Goal: Task Accomplishment & Management: Manage account settings

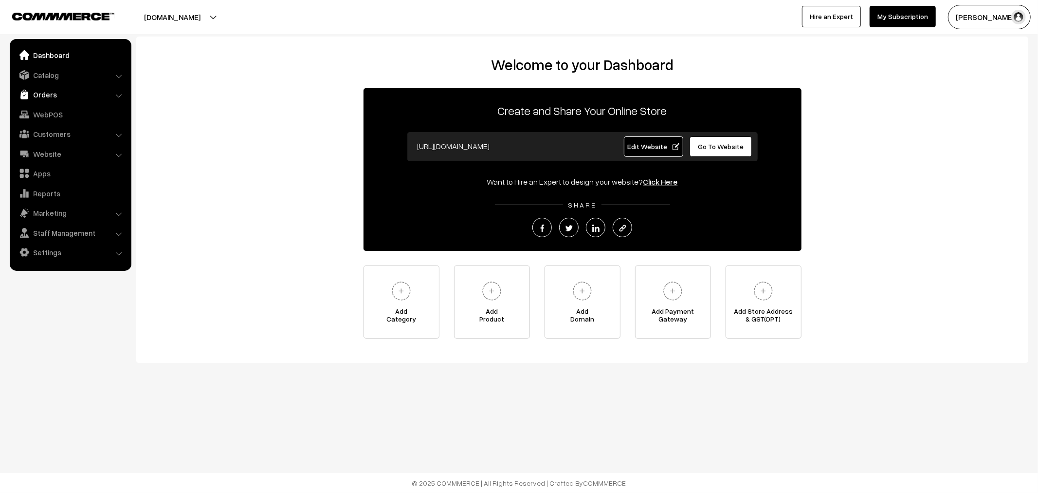
click at [48, 99] on link "Orders" at bounding box center [70, 95] width 116 height 18
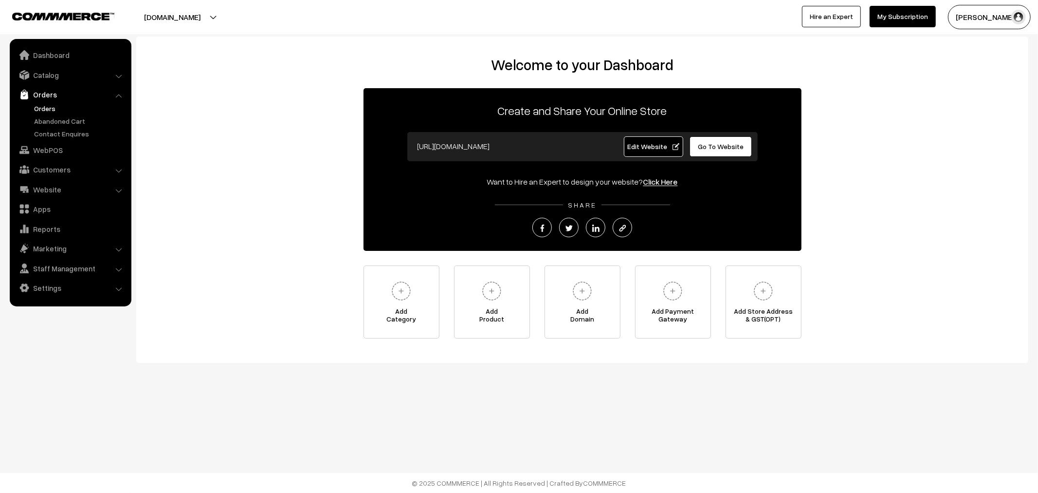
click at [48, 103] on link "Orders" at bounding box center [80, 108] width 96 height 10
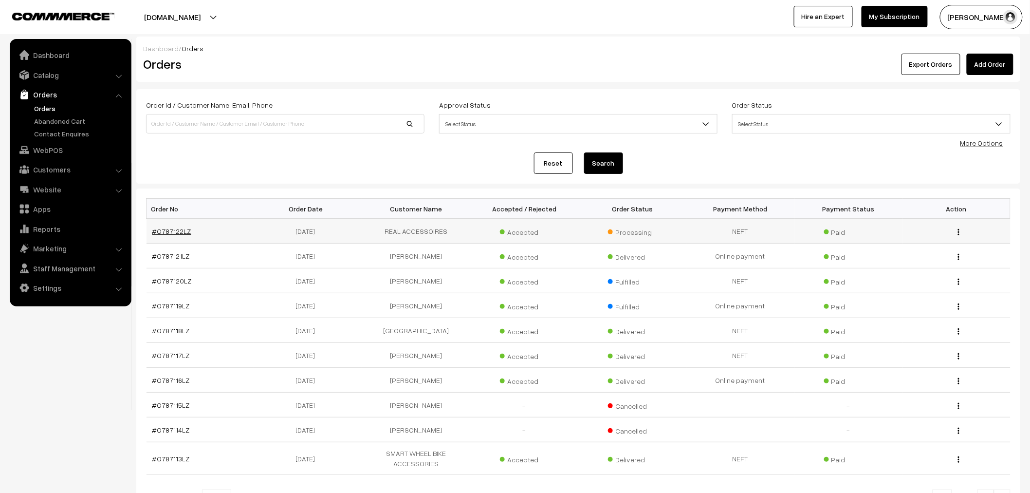
click at [172, 234] on link "#O787122LZ" at bounding box center [171, 231] width 39 height 8
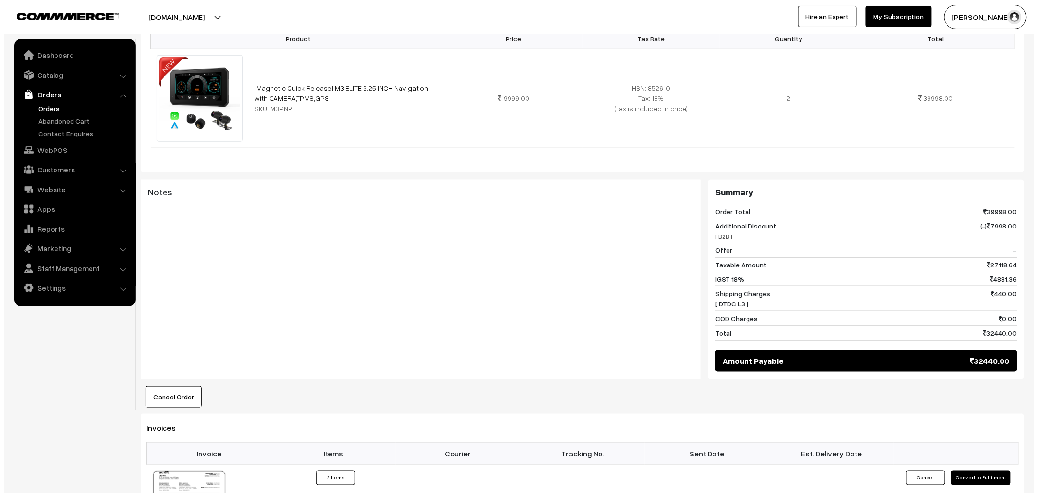
scroll to position [378, 0]
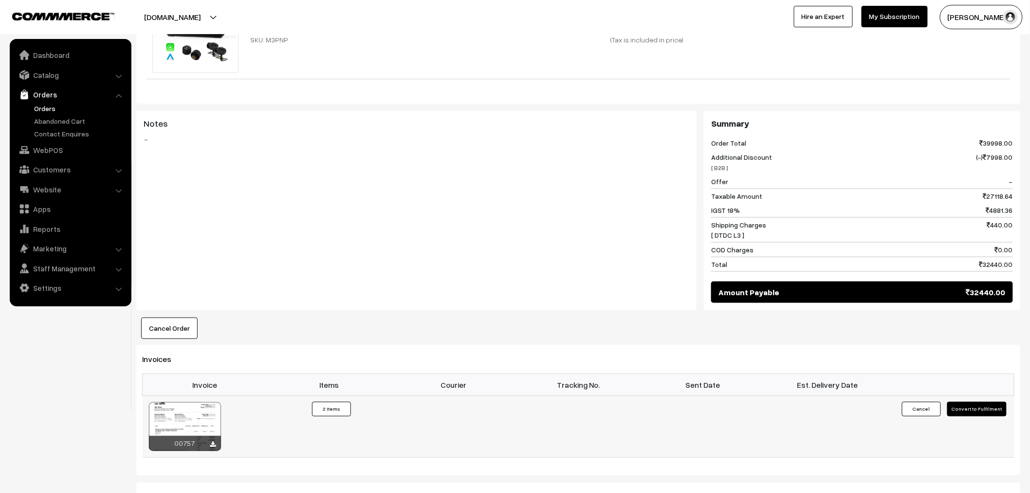
click at [979, 414] on button "Convert to Fulfilment" at bounding box center [976, 409] width 59 height 15
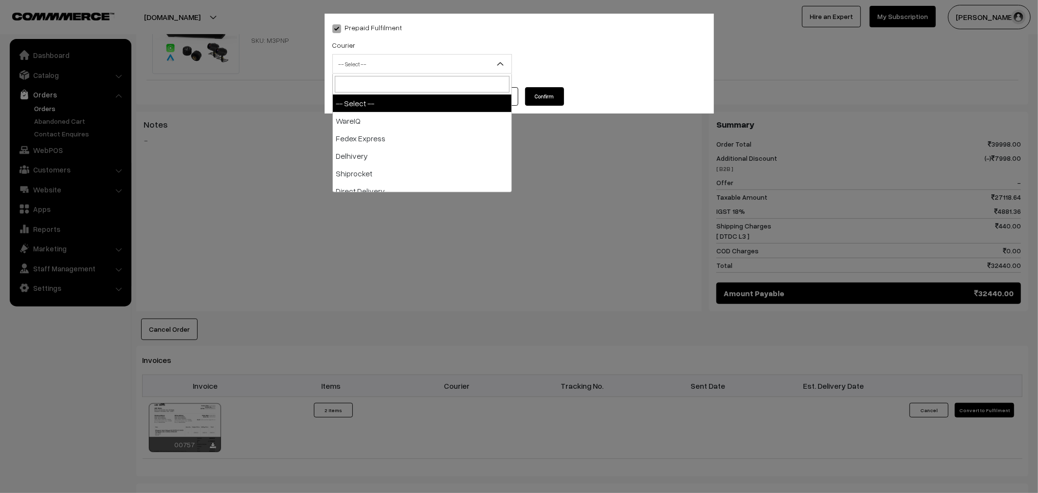
click at [419, 65] on span "-- Select --" at bounding box center [422, 63] width 179 height 17
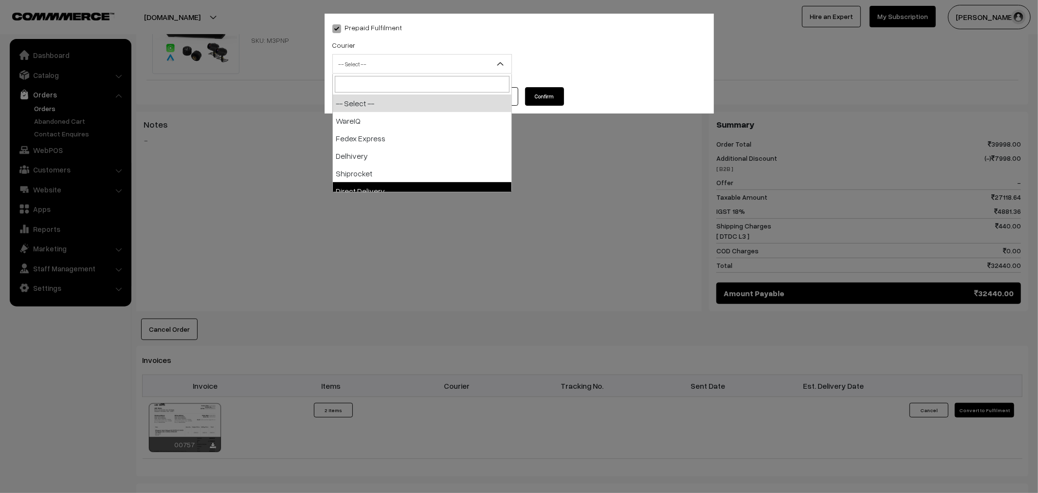
select select "5"
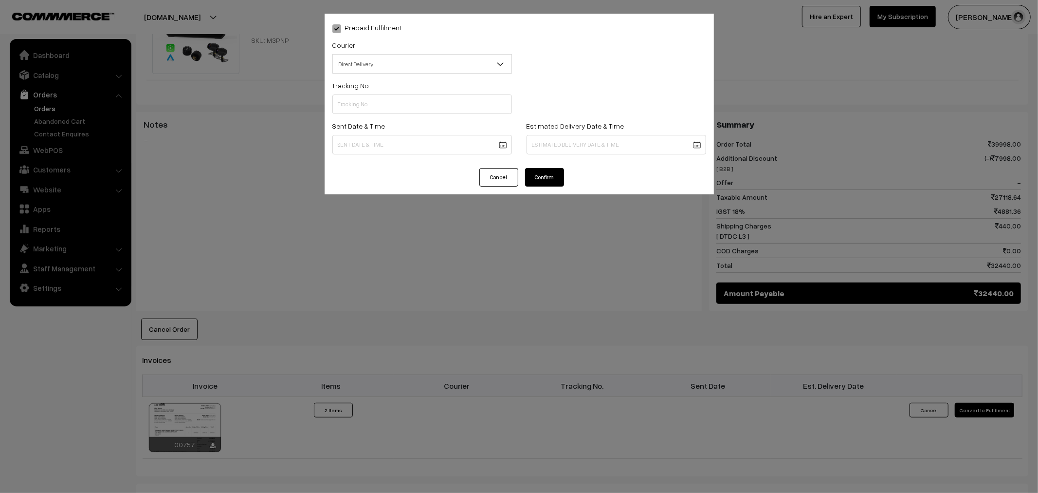
click at [548, 178] on button "Confirm" at bounding box center [544, 177] width 39 height 18
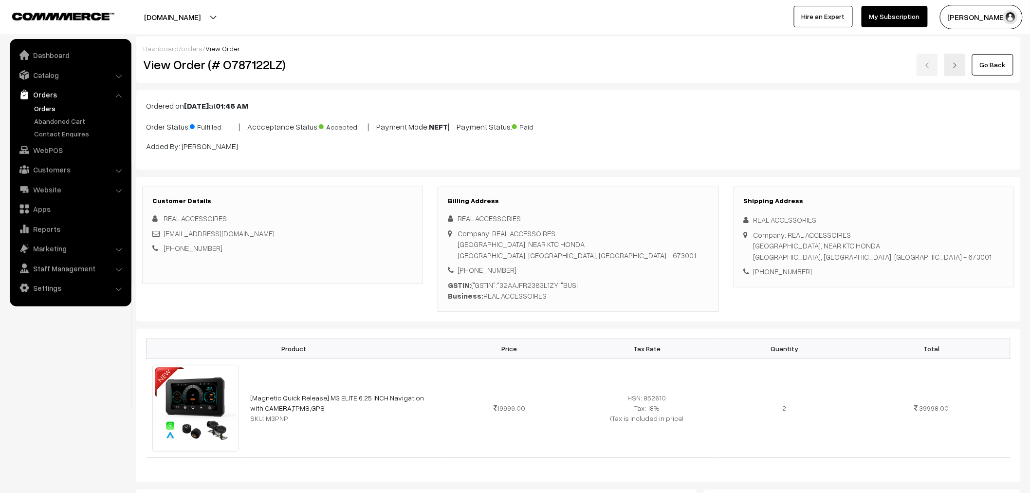
click at [235, 54] on div "View Order (# O787122LZ)" at bounding box center [283, 65] width 295 height 22
click at [238, 64] on h2 "View Order (# O787122LZ)" at bounding box center [283, 64] width 280 height 15
copy h2 "O787122LZ"
click at [49, 105] on link "Orders" at bounding box center [80, 108] width 96 height 10
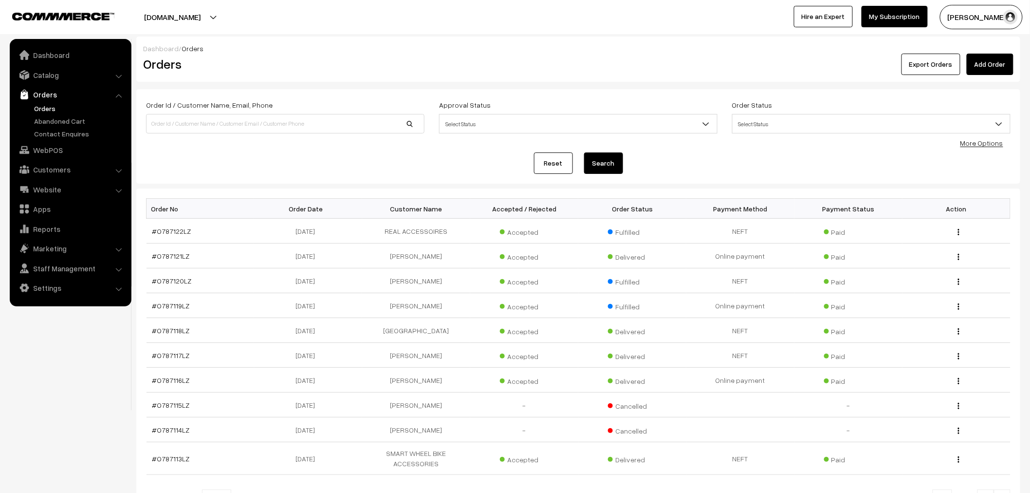
click at [836, 118] on span "Select Status" at bounding box center [870, 123] width 277 height 17
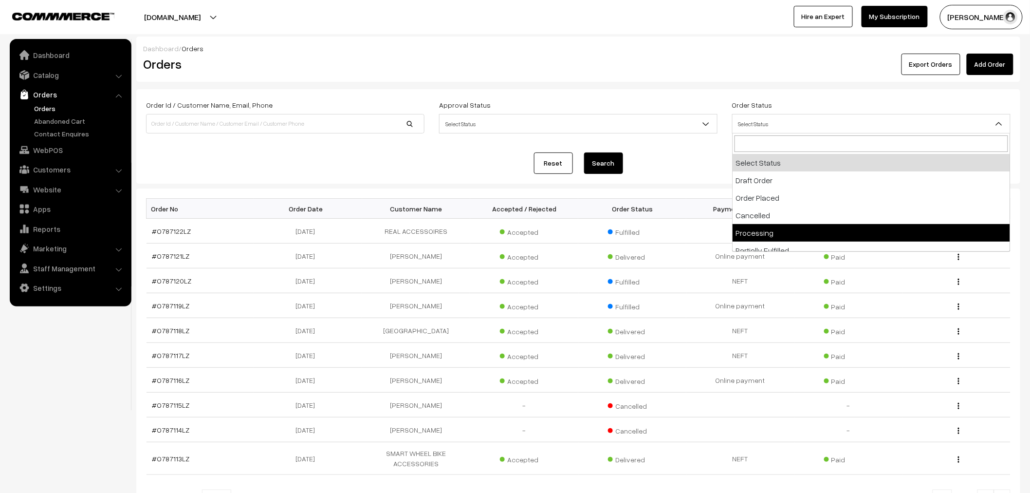
select select "5"
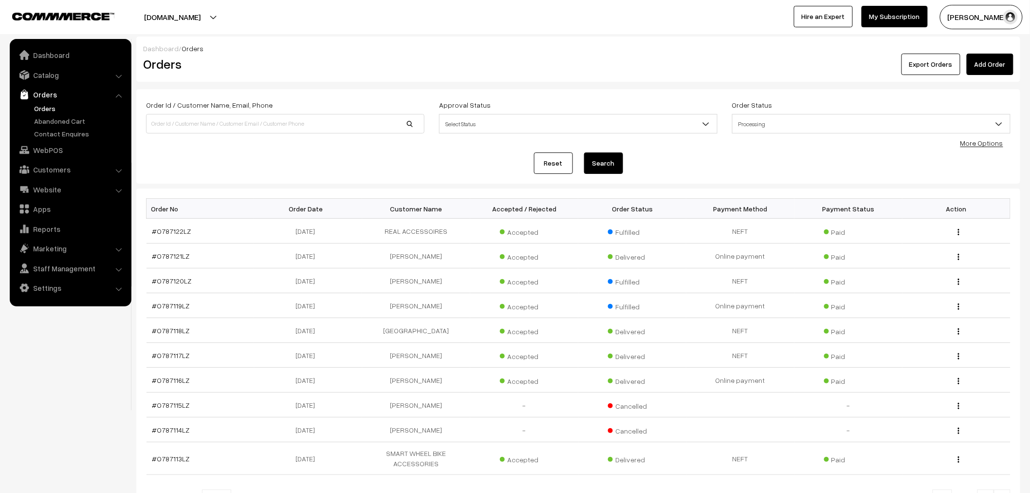
click at [625, 167] on div "Reset Search" at bounding box center [578, 162] width 864 height 21
click at [615, 167] on button "Search" at bounding box center [603, 162] width 39 height 21
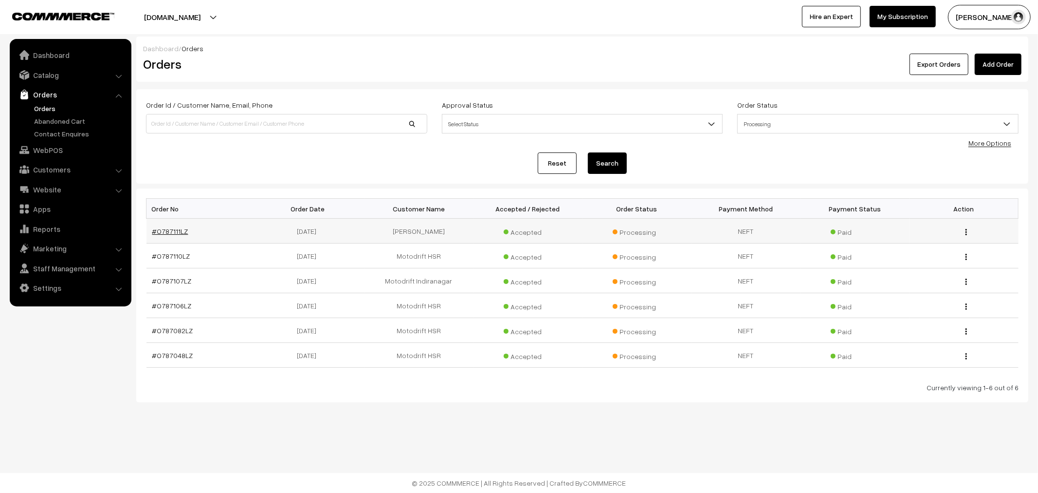
click at [181, 234] on link "#O787111LZ" at bounding box center [170, 231] width 36 height 8
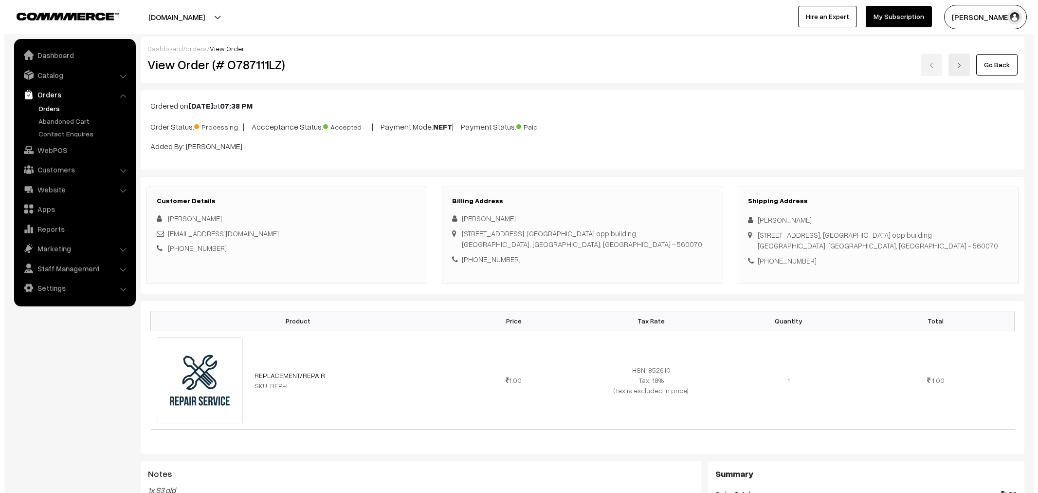
scroll to position [378, 0]
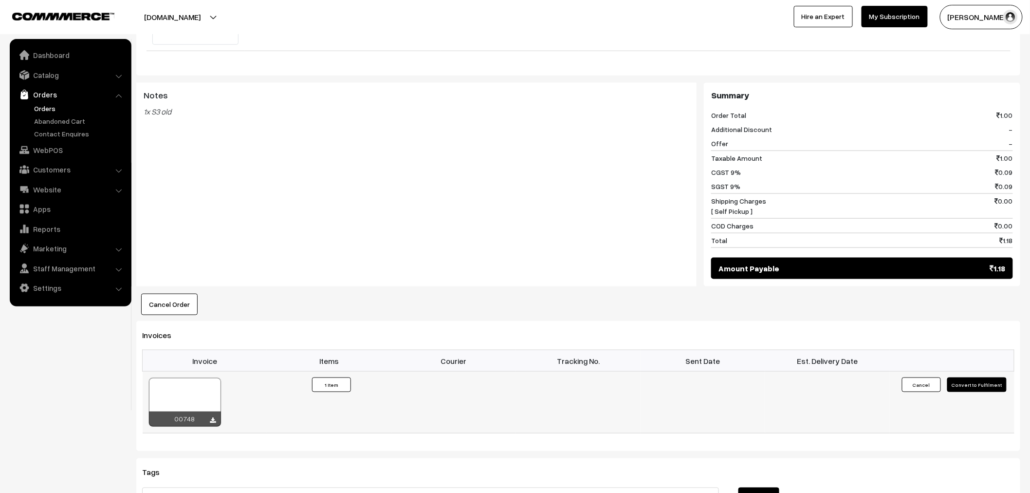
click at [972, 392] on button "Convert to Fulfilment" at bounding box center [976, 384] width 59 height 15
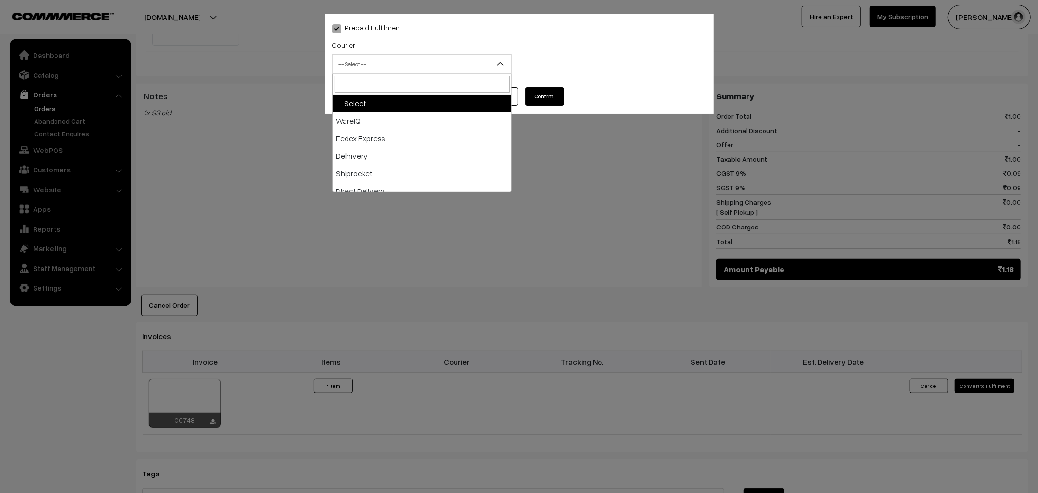
click at [411, 68] on span "-- Select --" at bounding box center [422, 63] width 179 height 17
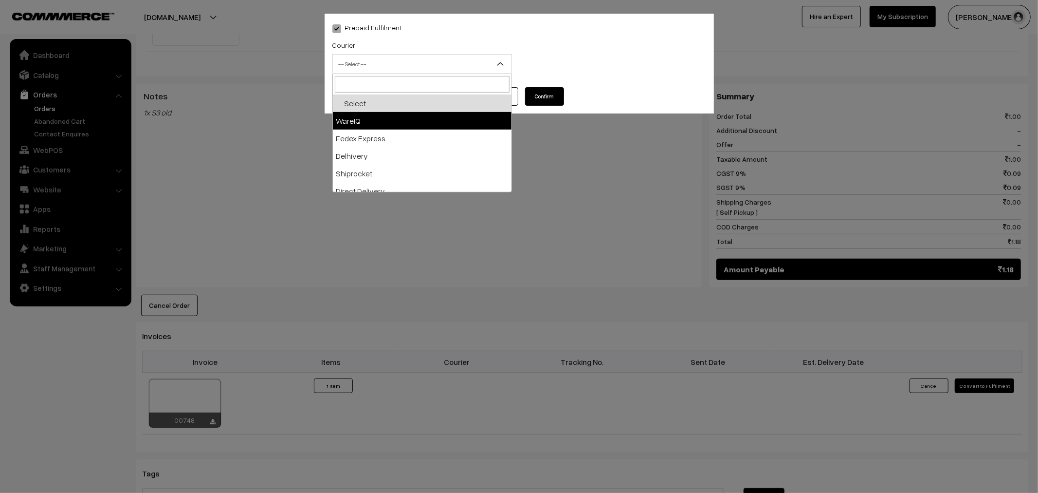
select select "1"
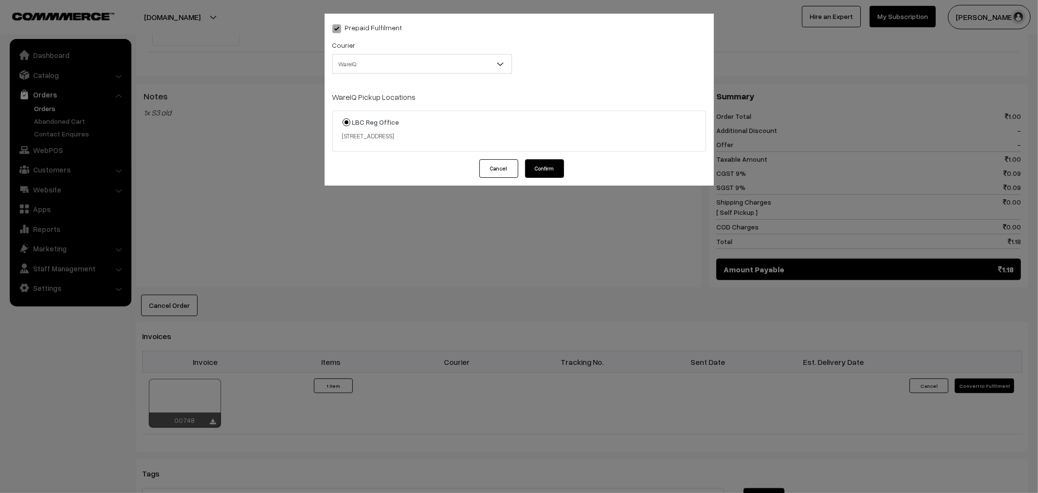
click at [550, 170] on button "Confirm" at bounding box center [544, 168] width 39 height 18
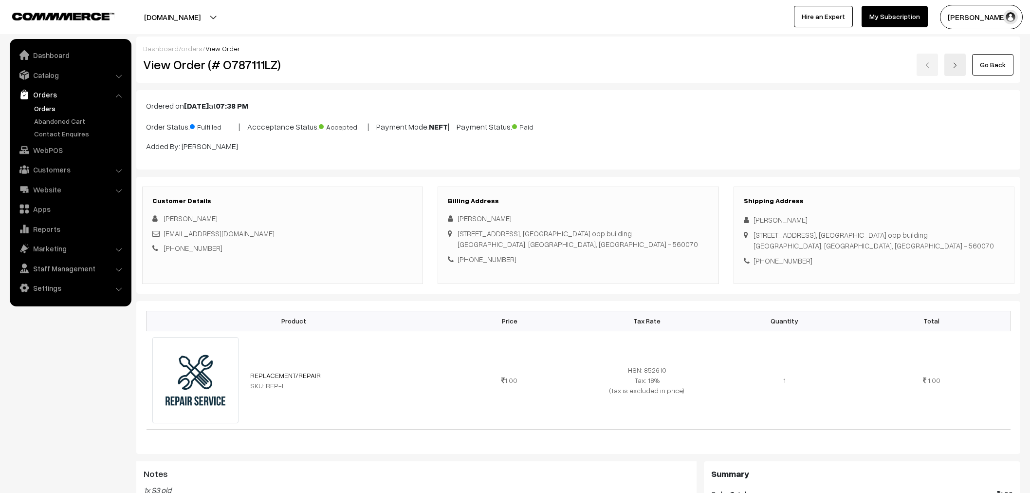
scroll to position [378, 0]
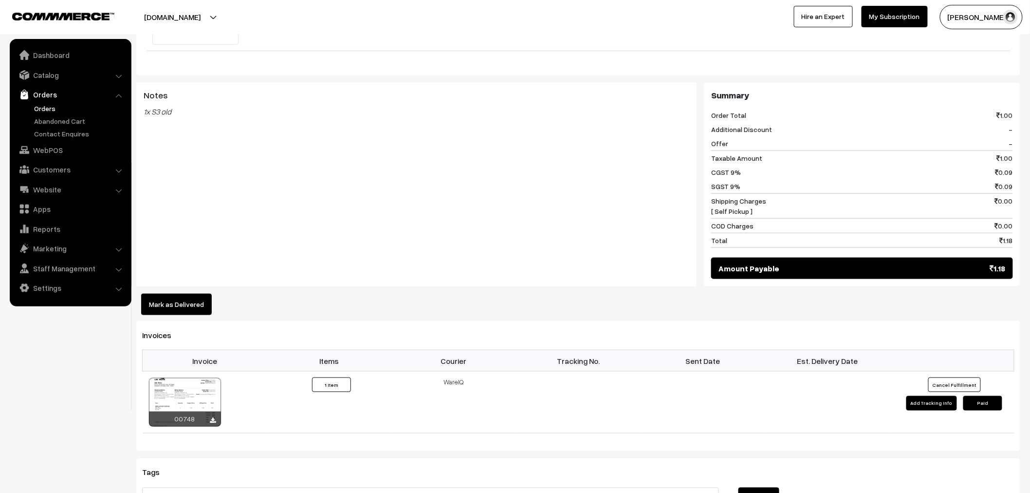
click at [40, 108] on link "Orders" at bounding box center [80, 108] width 96 height 10
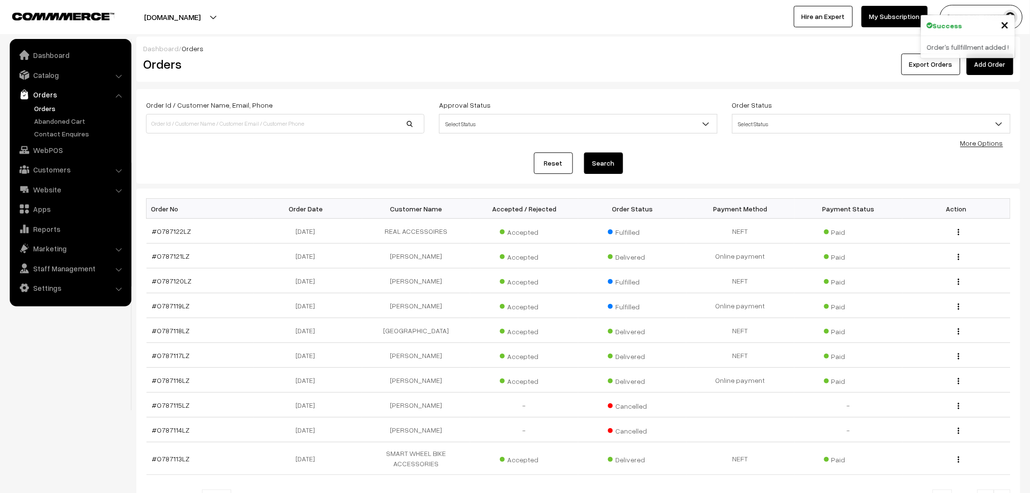
drag, startPoint x: 808, startPoint y: 122, endPoint x: 803, endPoint y: 128, distance: 7.6
click at [803, 128] on span "Select Status" at bounding box center [870, 123] width 277 height 17
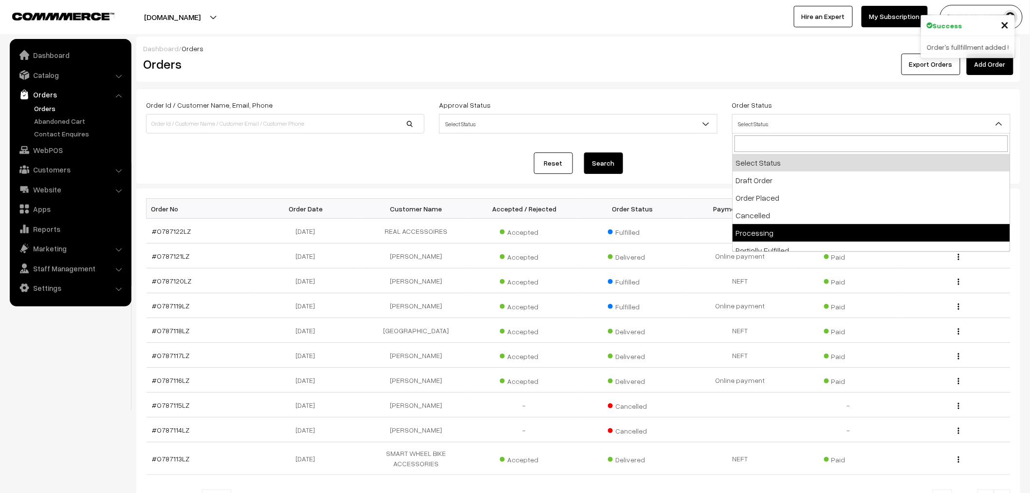
select select "5"
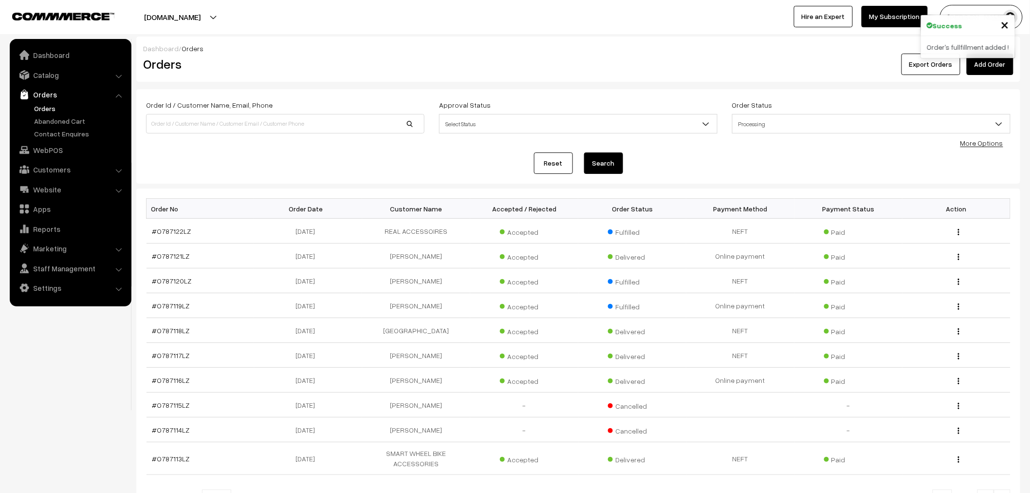
click at [615, 161] on button "Search" at bounding box center [603, 162] width 39 height 21
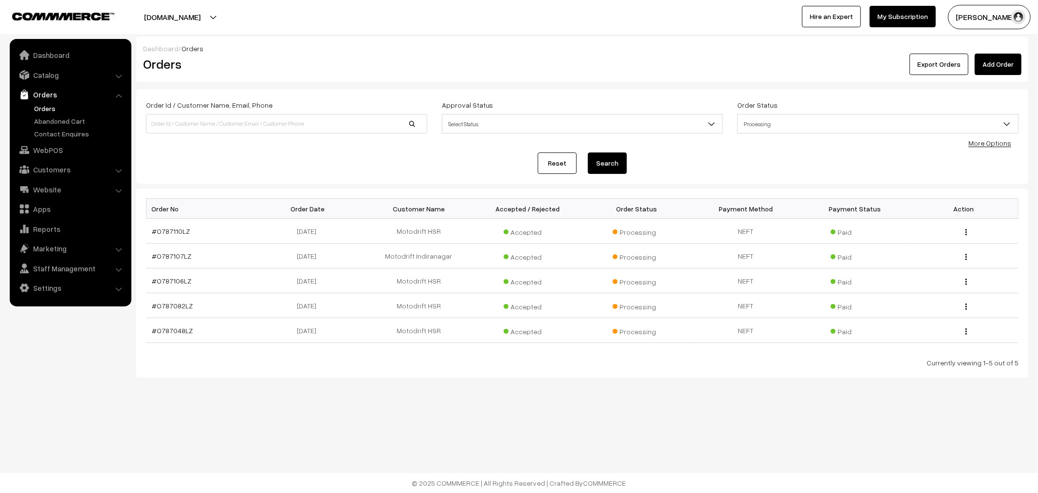
click at [1005, 56] on link "Add Order" at bounding box center [998, 64] width 47 height 21
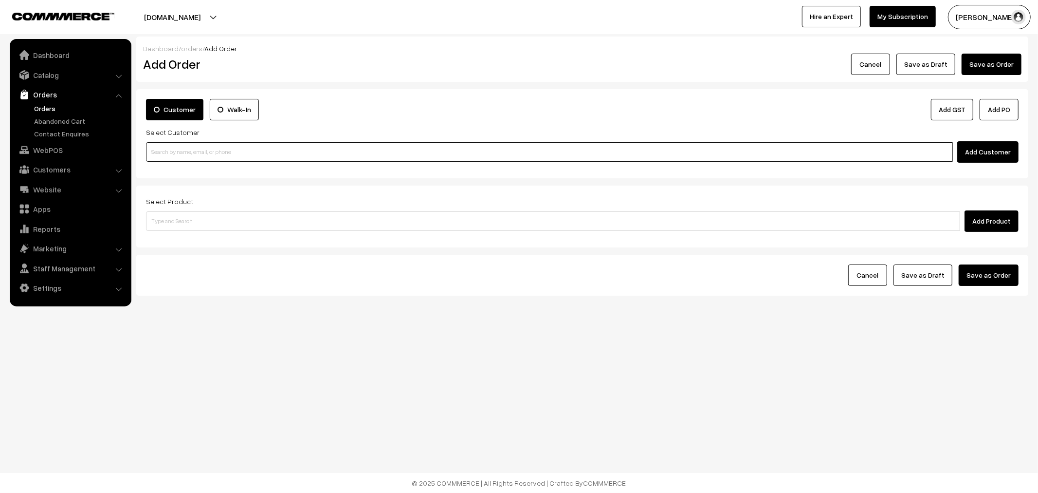
click at [421, 143] on input at bounding box center [549, 151] width 807 height 19
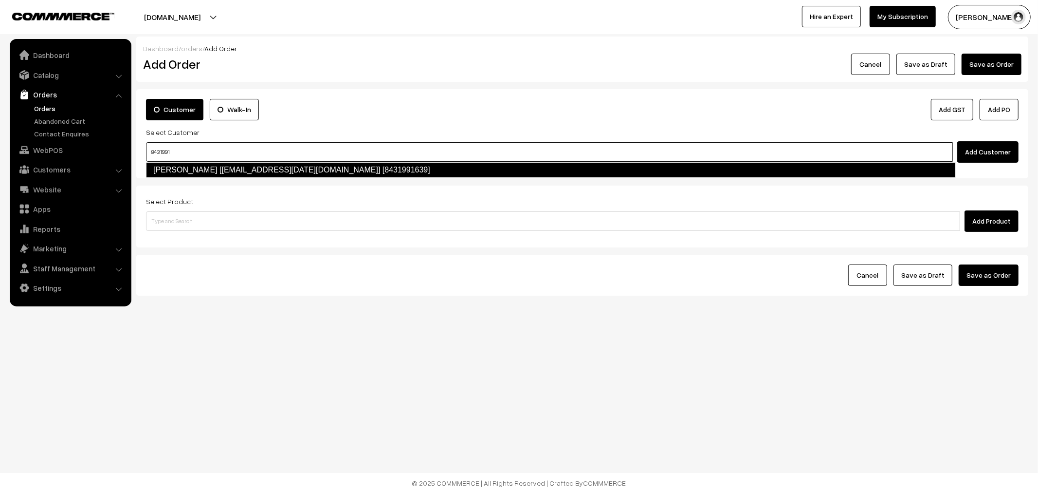
click at [464, 167] on link "Thoti Jagannadham [jagan.july21@gmail.com] [8431991639]" at bounding box center [551, 170] width 810 height 16
type input "8431991"
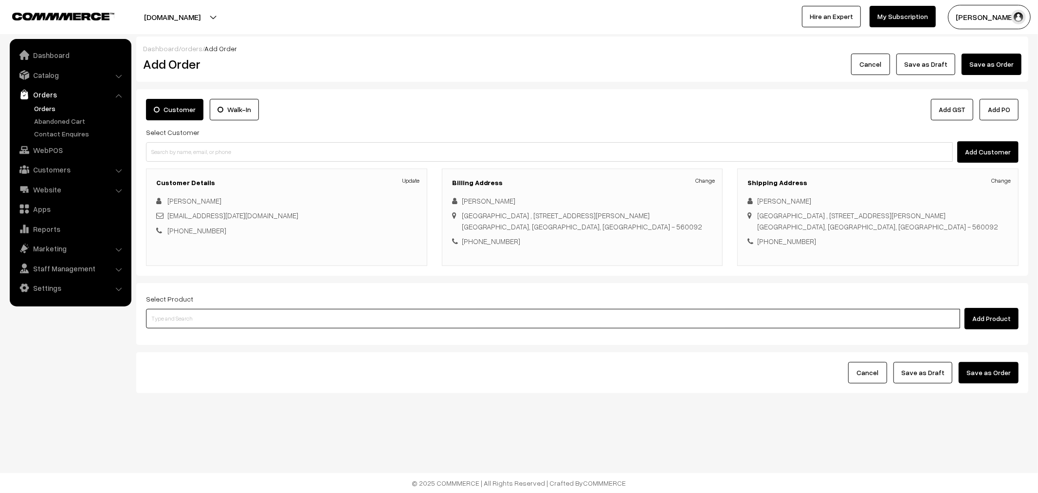
click at [451, 318] on input at bounding box center [553, 318] width 814 height 19
type input "repla"
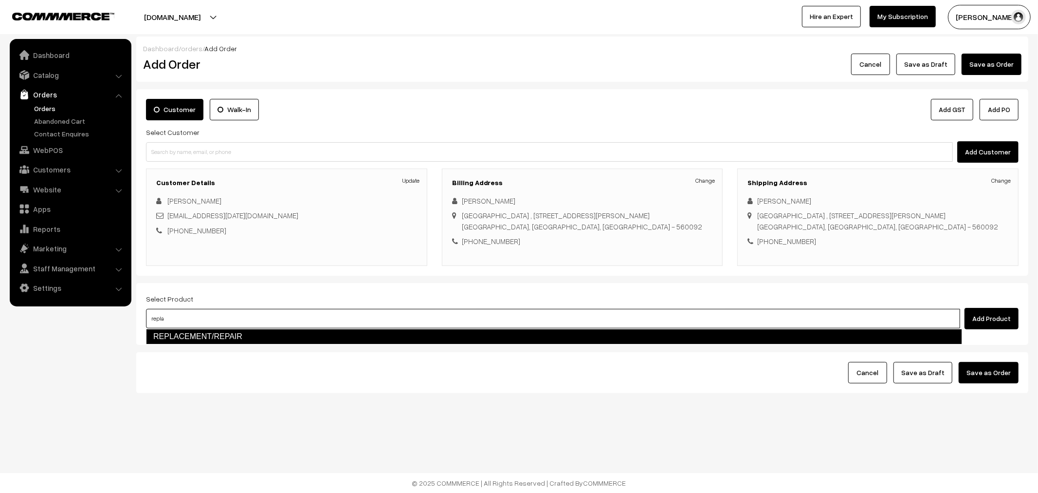
click at [397, 331] on link "REPLACEMENT/REPAIR" at bounding box center [554, 337] width 816 height 16
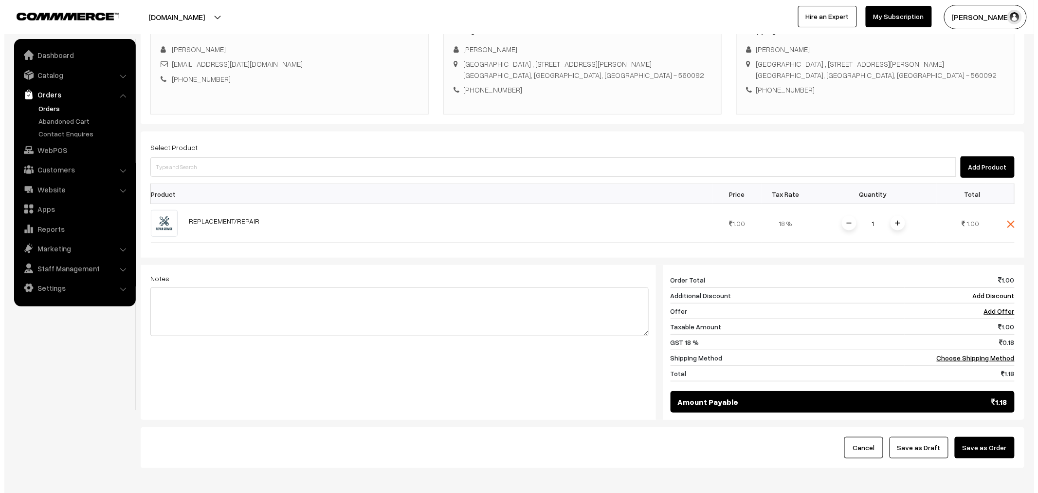
scroll to position [198, 0]
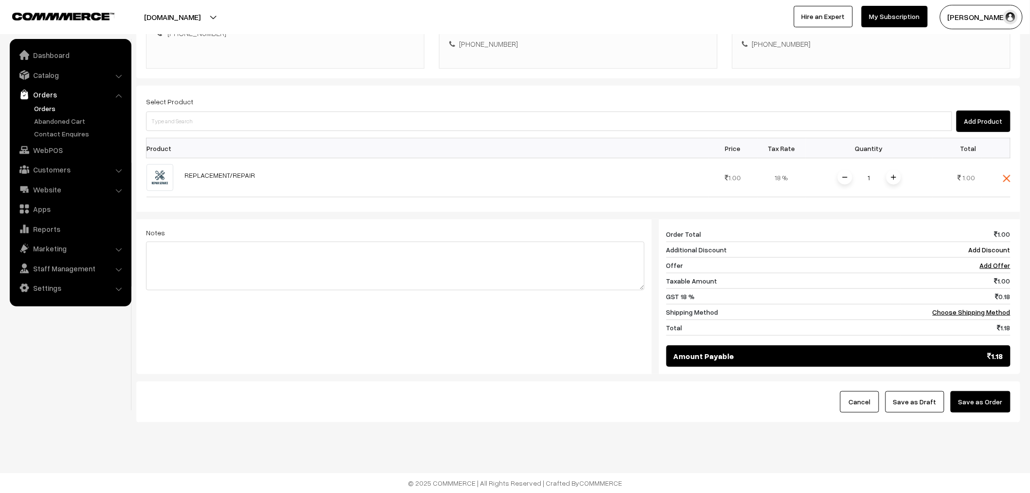
click at [993, 395] on button "Save as Order" at bounding box center [980, 401] width 60 height 21
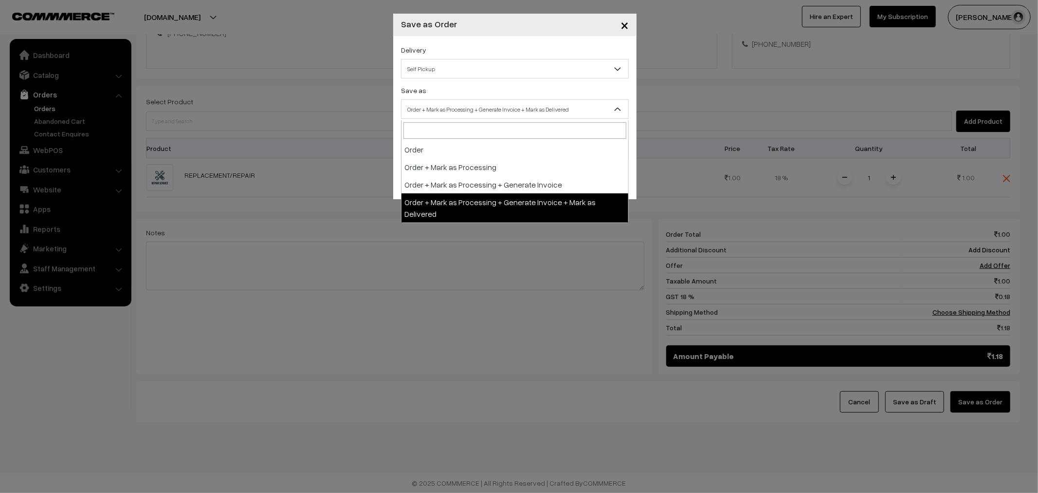
click at [448, 104] on span "Order + Mark as Processing + Generate Invoice + Mark as Delivered" at bounding box center [515, 109] width 227 height 17
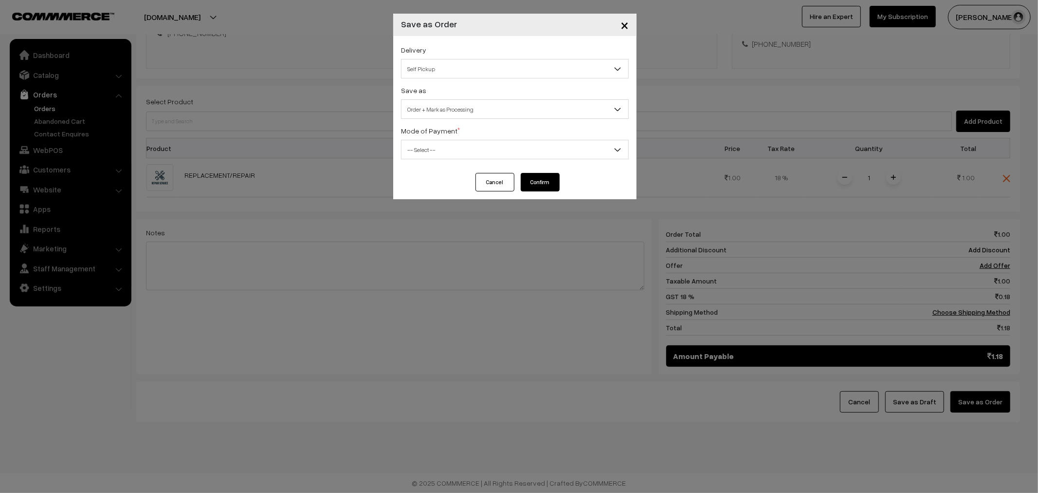
select select "2"
click at [544, 183] on button "Confirm" at bounding box center [540, 182] width 39 height 18
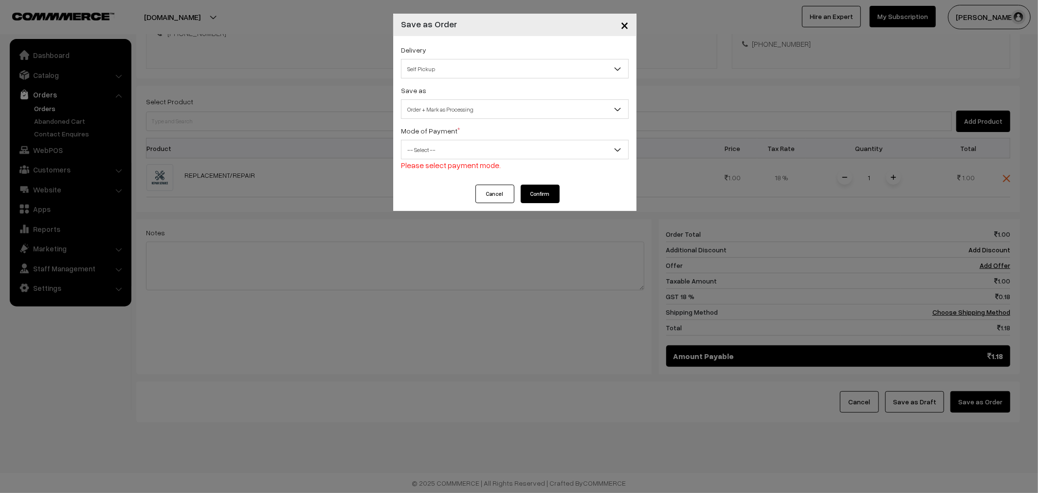
click at [531, 134] on div "Mode of Payment * -- Select -- COD Cash Cheque NEFT Online Payment DD Others --…" at bounding box center [515, 148] width 228 height 46
click at [536, 146] on span "-- Select --" at bounding box center [515, 149] width 227 height 17
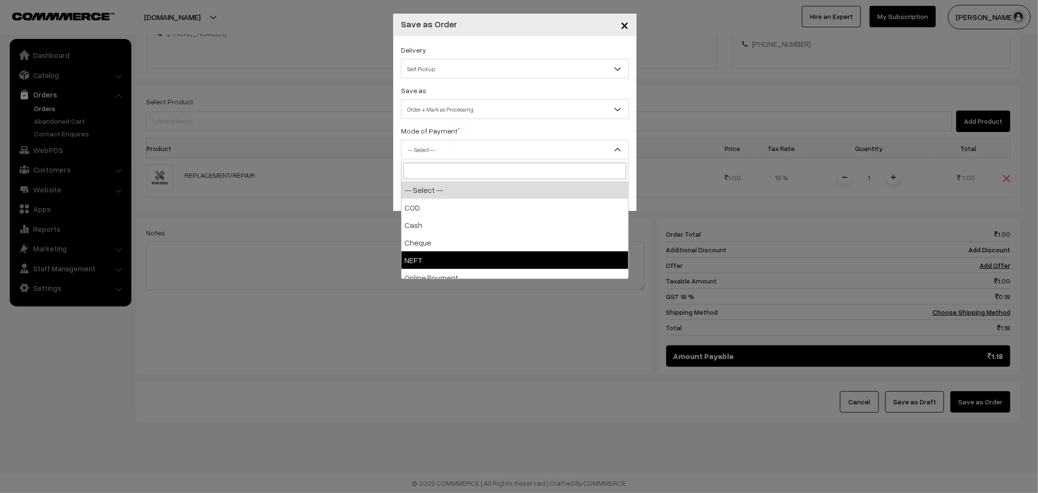
select select "4"
checkbox input "true"
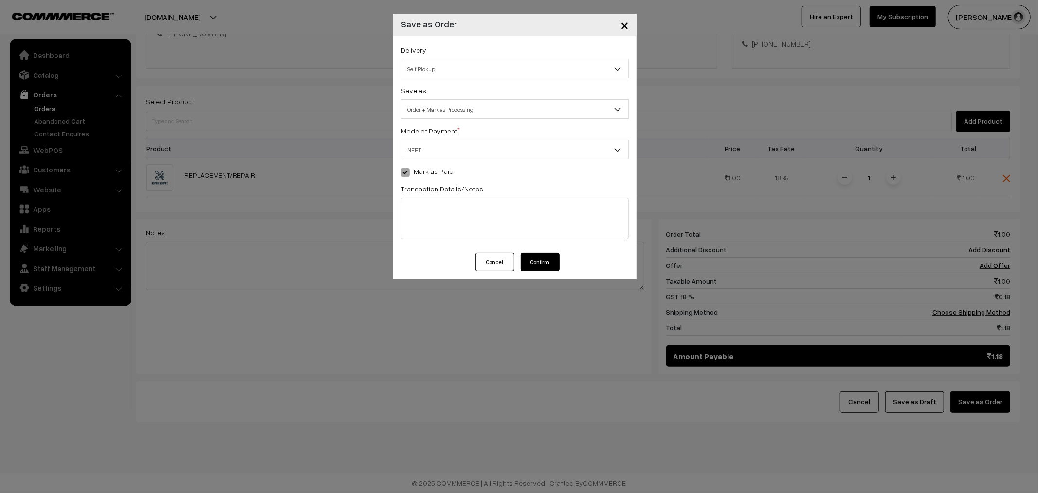
click at [533, 270] on button "Confirm" at bounding box center [540, 262] width 39 height 18
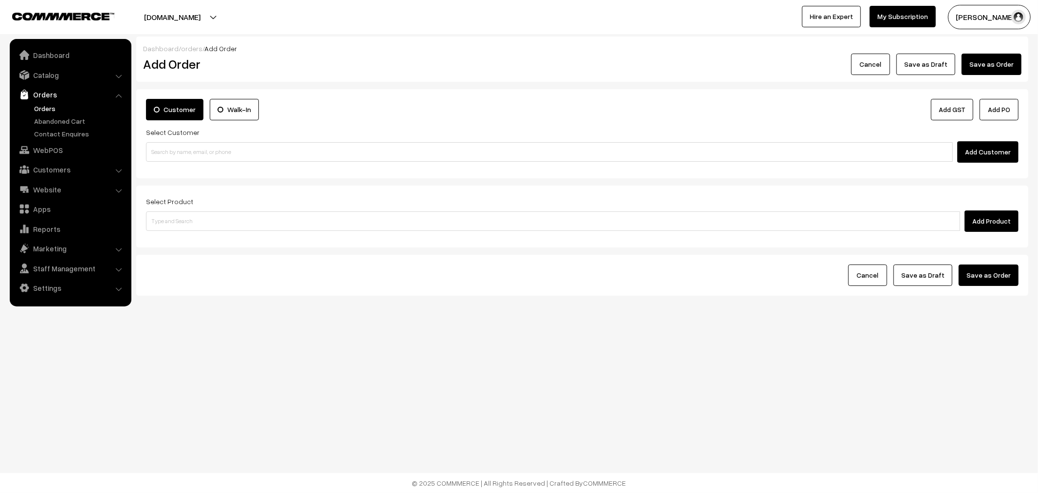
drag, startPoint x: 0, startPoint y: 0, endPoint x: 50, endPoint y: 104, distance: 115.4
click at [50, 104] on link "Orders" at bounding box center [80, 108] width 96 height 10
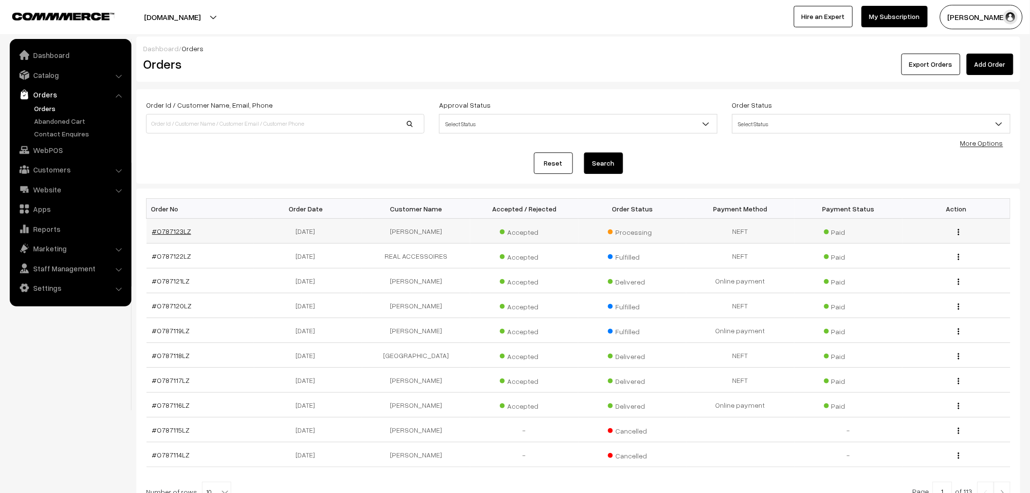
click at [173, 227] on link "#O787123LZ" at bounding box center [171, 231] width 39 height 8
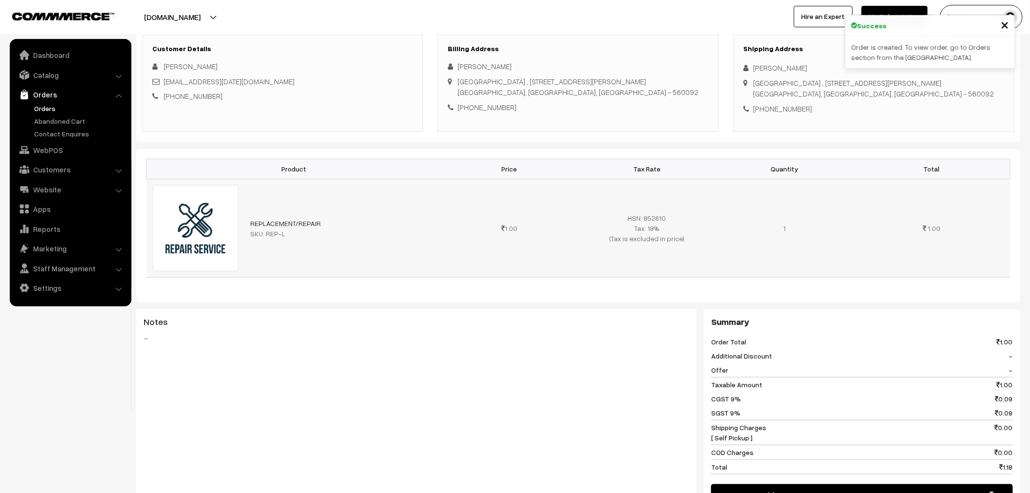
scroll to position [108, 0]
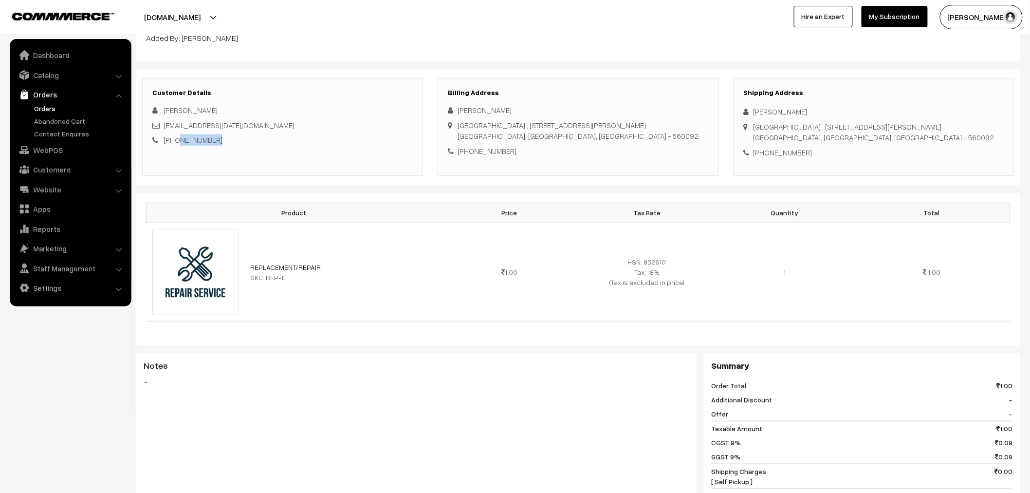
drag, startPoint x: 283, startPoint y: 153, endPoint x: 174, endPoint y: 148, distance: 108.6
click at [174, 148] on div "Customer Details Thoti Jagannadham [EMAIL_ADDRESS][DATE][DOMAIN_NAME] [PHONE_NU…" at bounding box center [282, 126] width 281 height 97
copy link "8431991639"
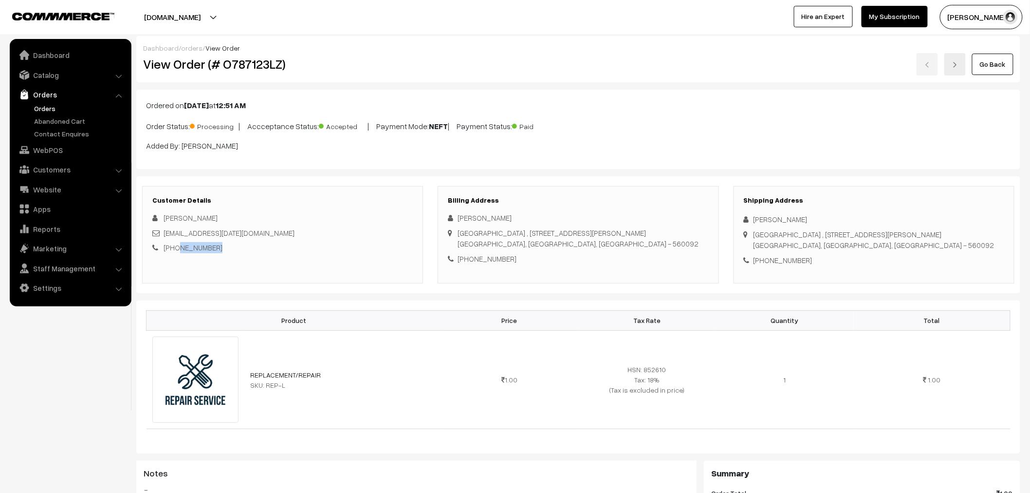
scroll to position [0, 0]
click at [51, 110] on link "Orders" at bounding box center [80, 108] width 96 height 10
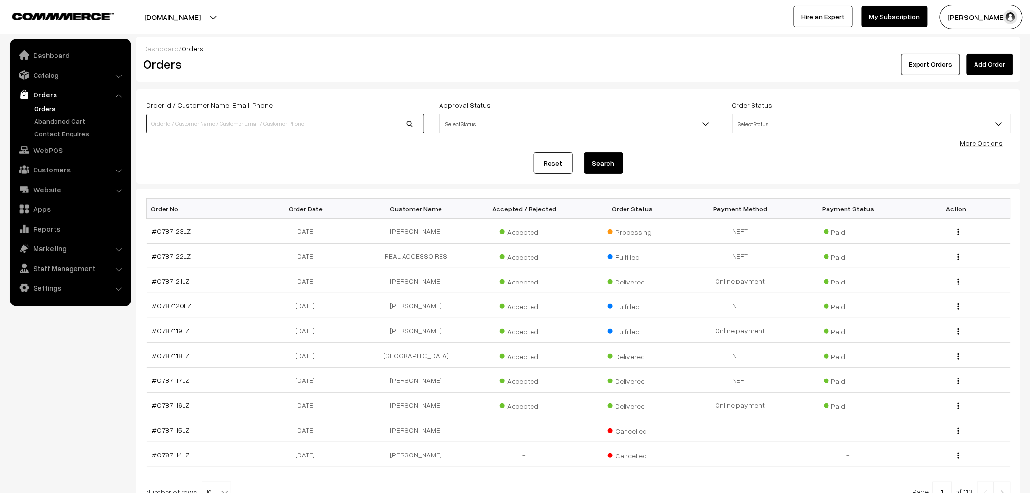
click at [205, 123] on input at bounding box center [285, 123] width 278 height 19
paste input "8431991639"
type input "8431991639"
click at [617, 169] on button "Search" at bounding box center [603, 162] width 39 height 21
click at [170, 258] on link "#O786994LZ" at bounding box center [172, 256] width 40 height 8
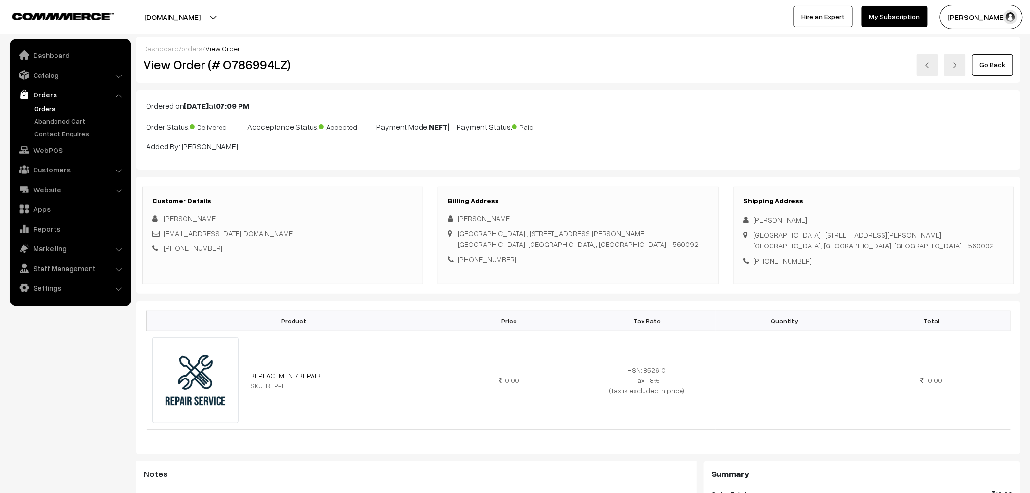
click at [187, 245] on link "[PHONE_NUMBER]" at bounding box center [193, 247] width 59 height 9
drag, startPoint x: 508, startPoint y: 263, endPoint x: 469, endPoint y: 267, distance: 39.6
click at [469, 267] on div "Billing Address Thoti Jagannadham [STREET_ADDRESS][PERSON_NAME] [PHONE_NUMBER]" at bounding box center [578, 234] width 281 height 97
copy div "8431991639"
